Goal: Book appointment/travel/reservation

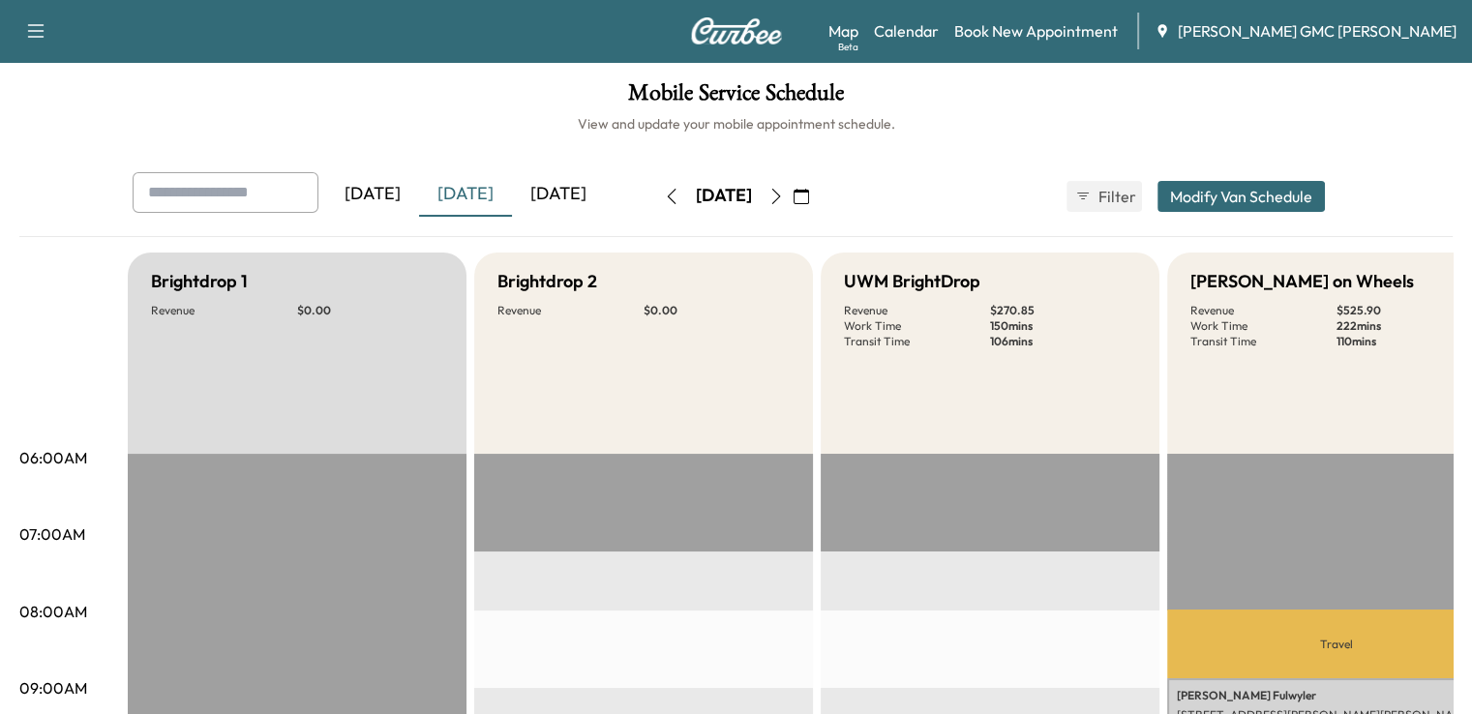
click at [784, 194] on icon "button" at bounding box center [775, 196] width 15 height 15
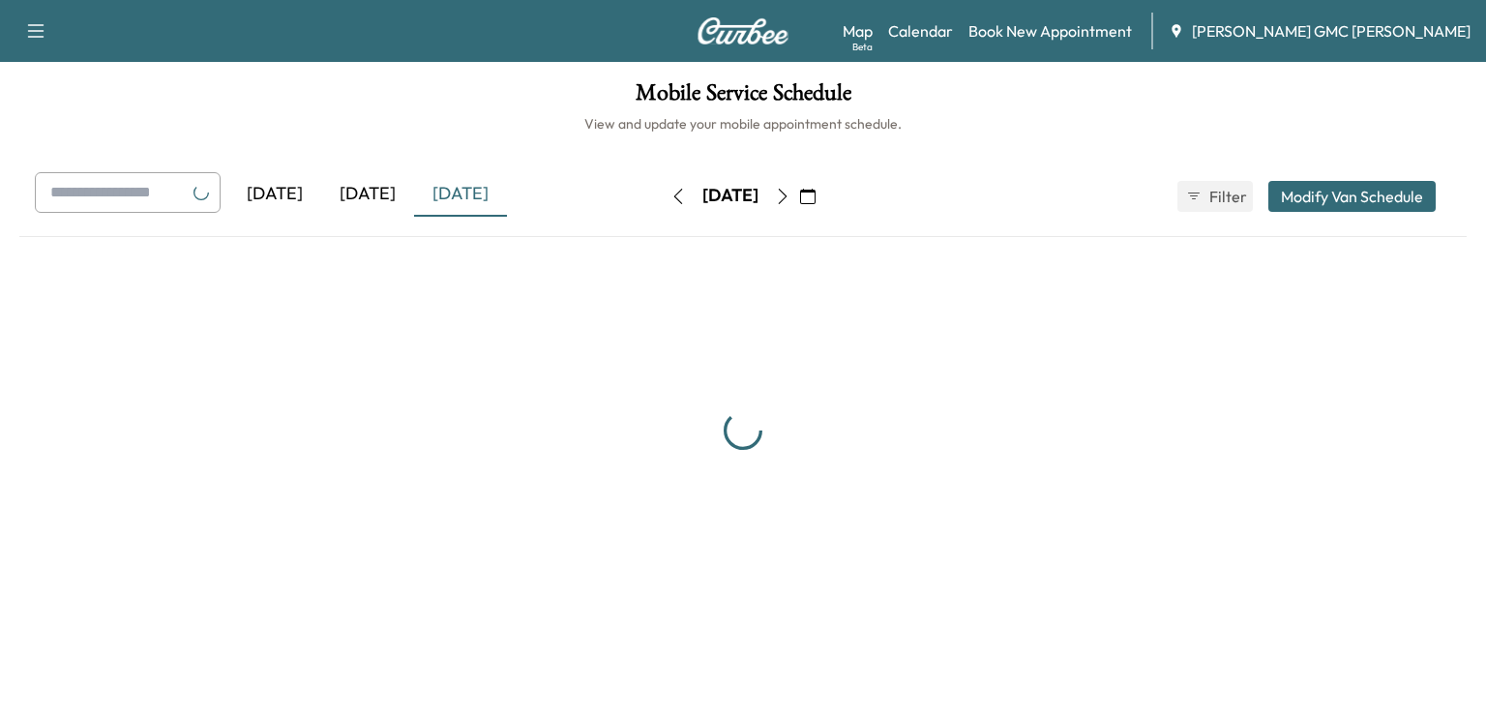
click at [799, 194] on div "[DATE]" at bounding box center [730, 196] width 137 height 31
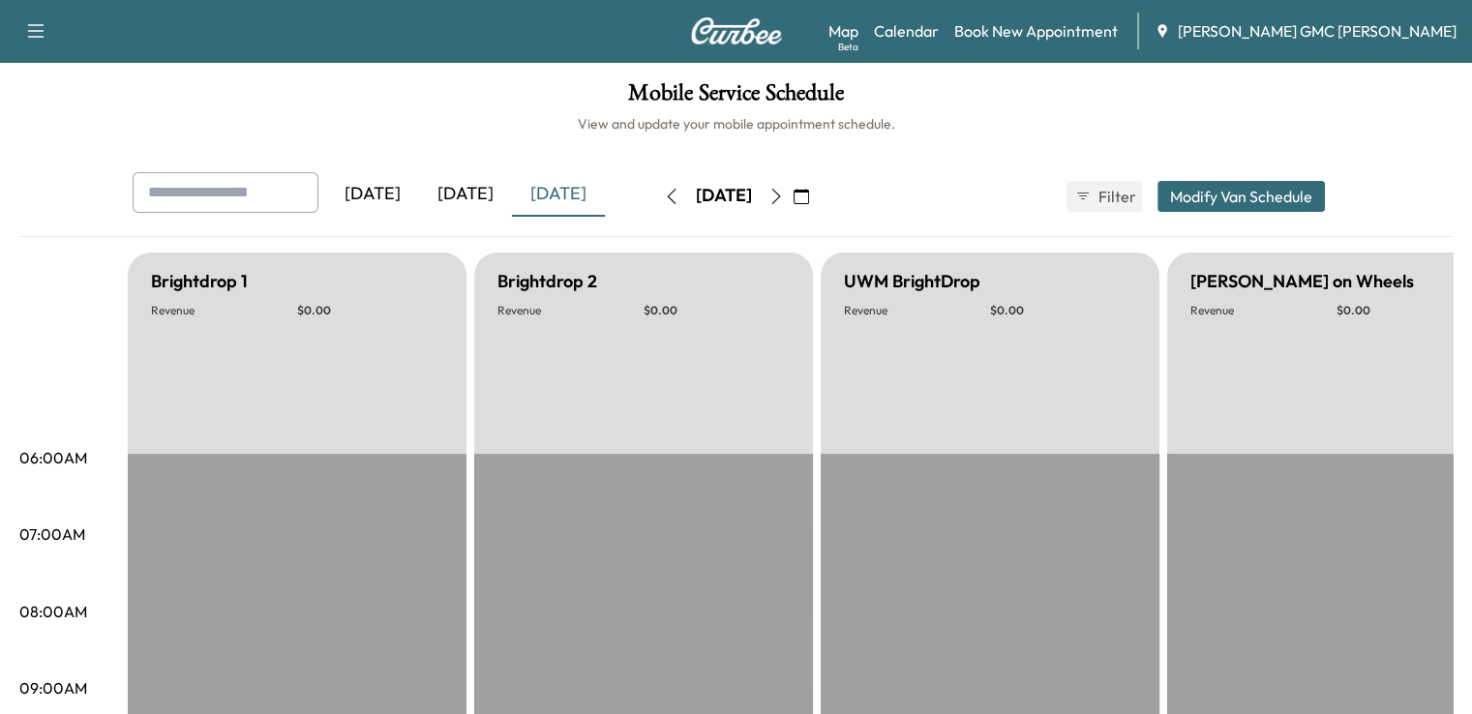
click at [792, 194] on button "button" at bounding box center [776, 196] width 33 height 31
click at [784, 194] on icon "button" at bounding box center [775, 196] width 15 height 15
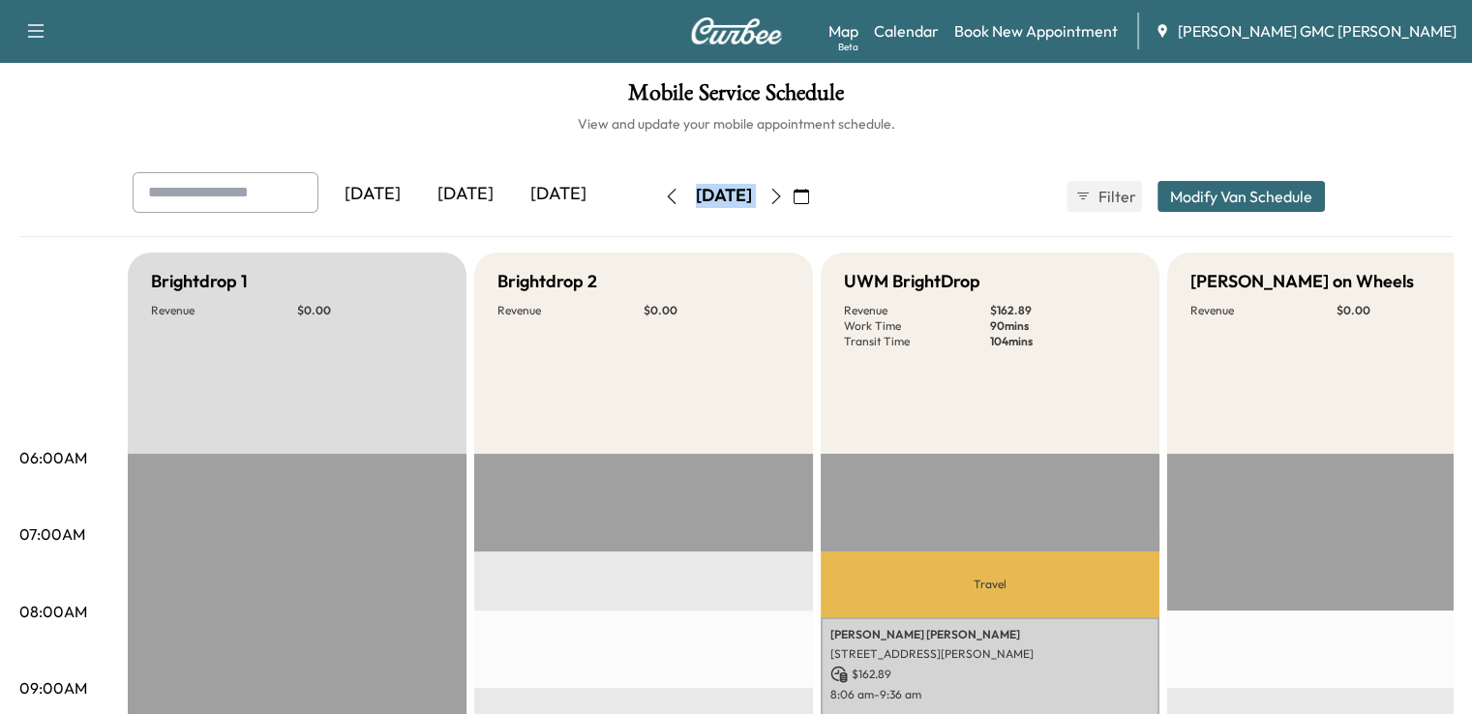
click at [1099, 233] on div "[DATE] [DATE] [DATE] [DATE] October 2025 S M T W T F S 28 29 30 1 2 3 4 5 6 7 8…" at bounding box center [735, 204] width 1433 height 65
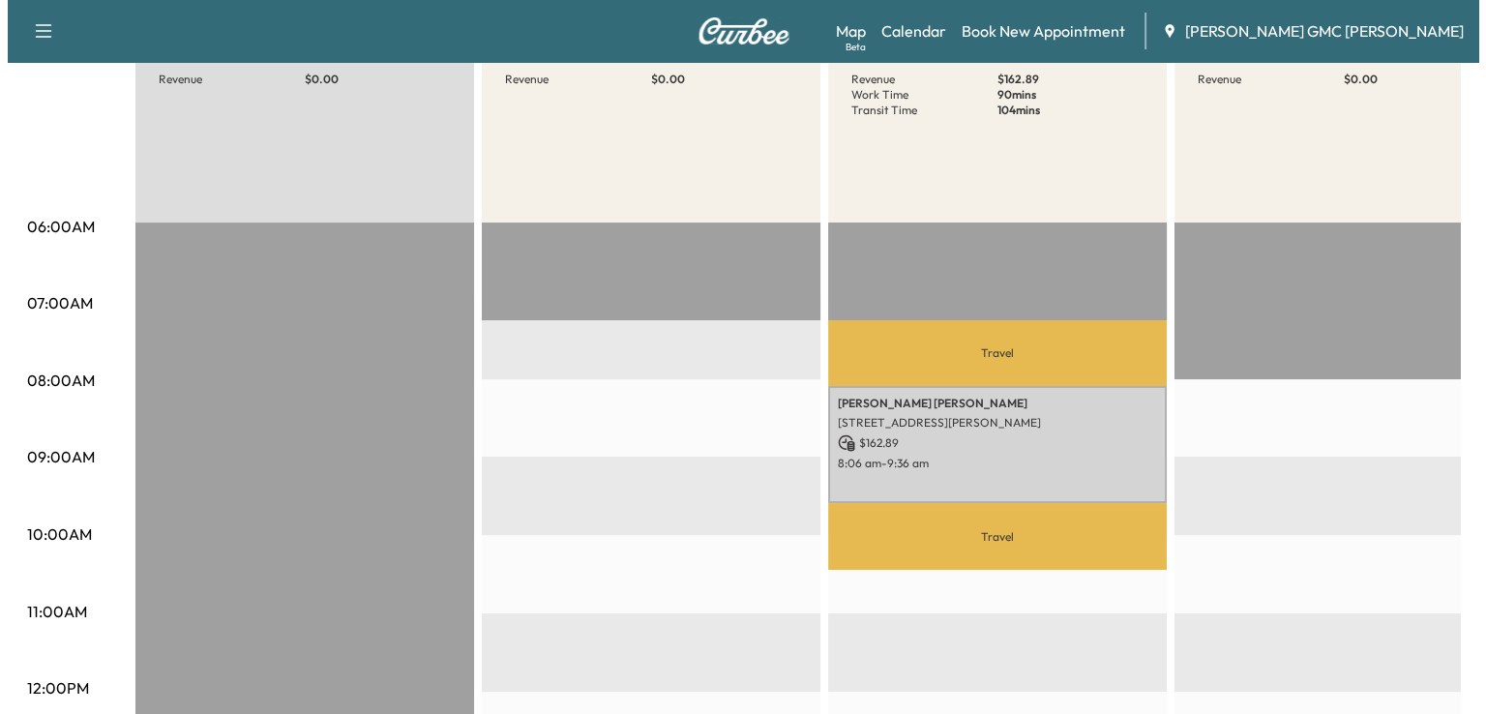
scroll to position [241, 0]
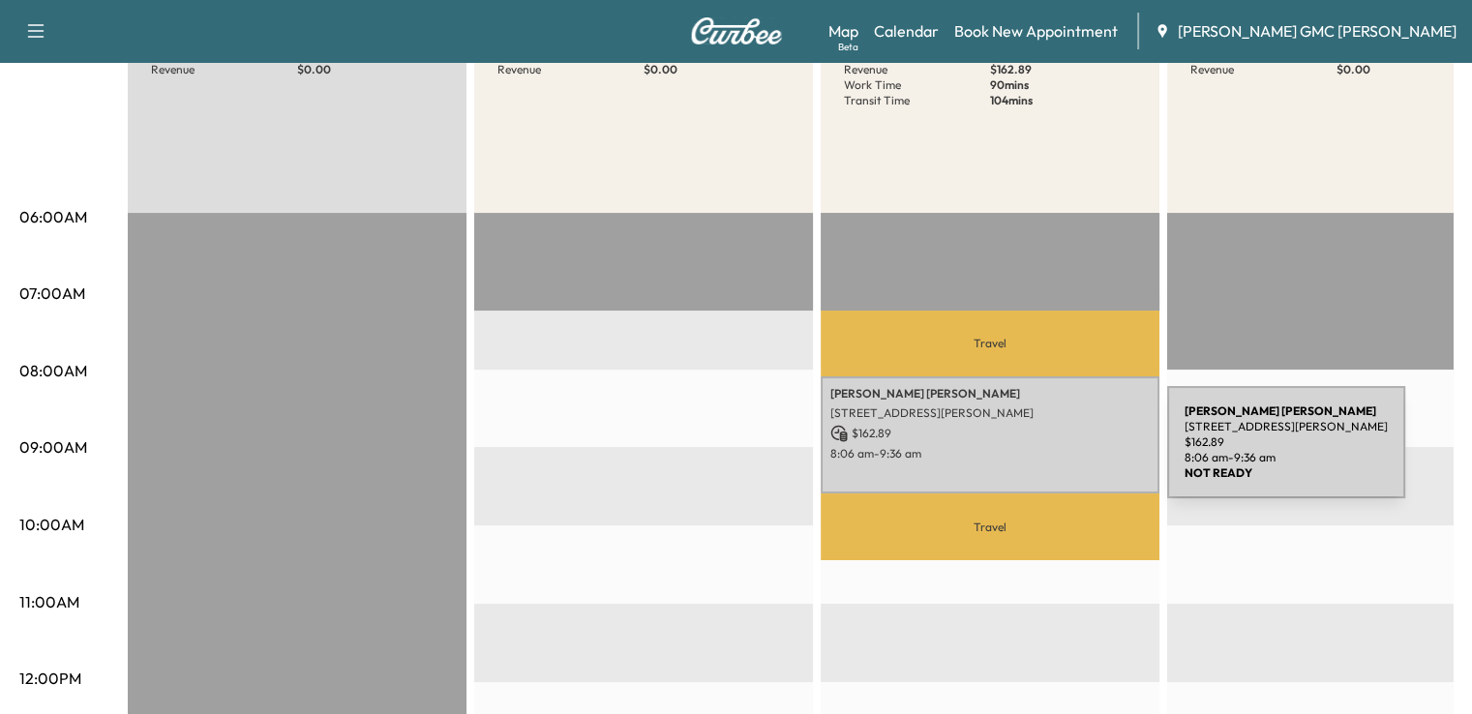
click at [1022, 454] on p "8:06 am - 9:36 am" at bounding box center [989, 453] width 319 height 15
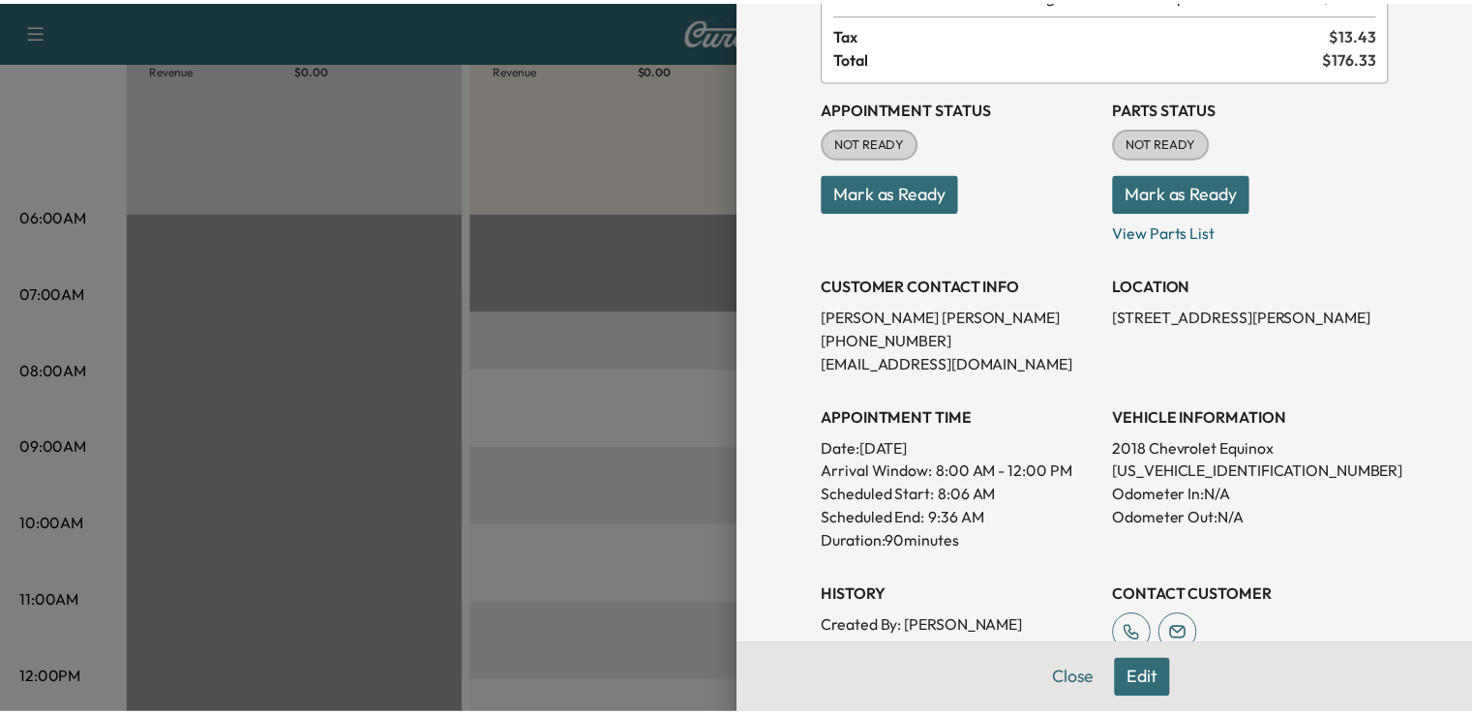
scroll to position [174, 0]
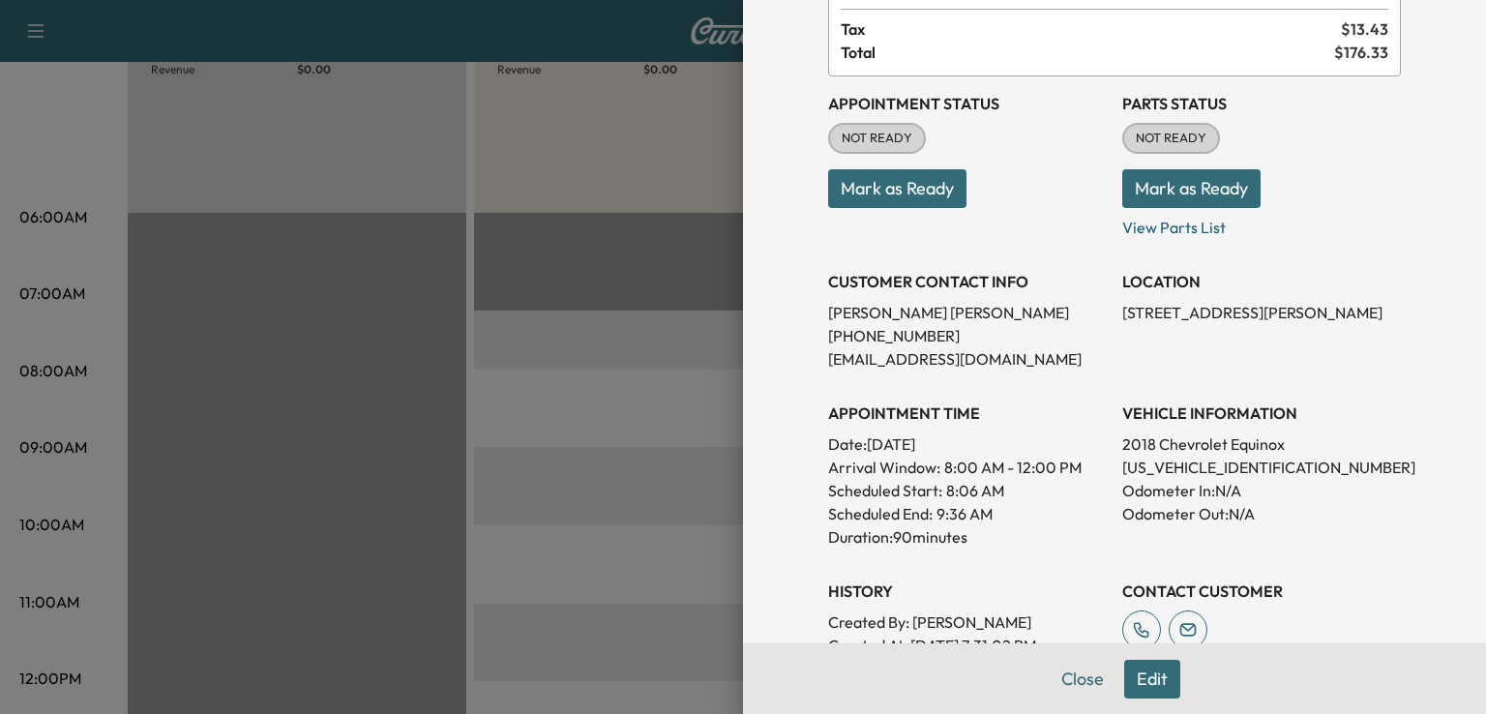
click at [1192, 473] on p "[US_VEHICLE_IDENTIFICATION_NUMBER]" at bounding box center [1261, 467] width 279 height 23
drag, startPoint x: 1192, startPoint y: 473, endPoint x: 1040, endPoint y: 419, distance: 161.3
click at [1040, 419] on h3 "APPOINTMENT TIME" at bounding box center [967, 413] width 279 height 23
click at [1196, 466] on p "[US_VEHICLE_IDENTIFICATION_NUMBER]" at bounding box center [1261, 467] width 279 height 23
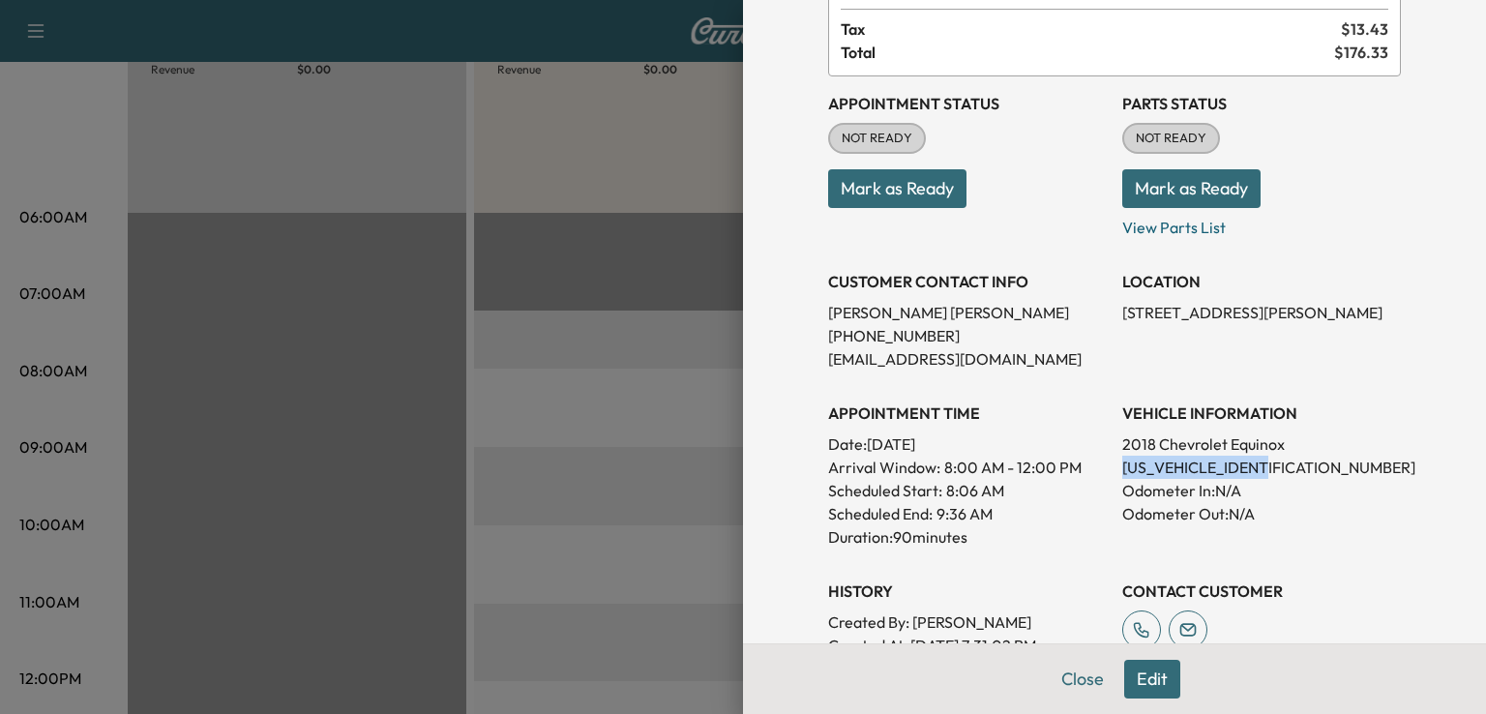
click at [1196, 466] on p "[US_VEHICLE_IDENTIFICATION_NUMBER]" at bounding box center [1261, 467] width 279 height 23
copy p "[US_VEHICLE_IDENTIFICATION_NUMBER]"
click at [620, 511] on div at bounding box center [743, 357] width 1486 height 714
